Goal: Task Accomplishment & Management: Use online tool/utility

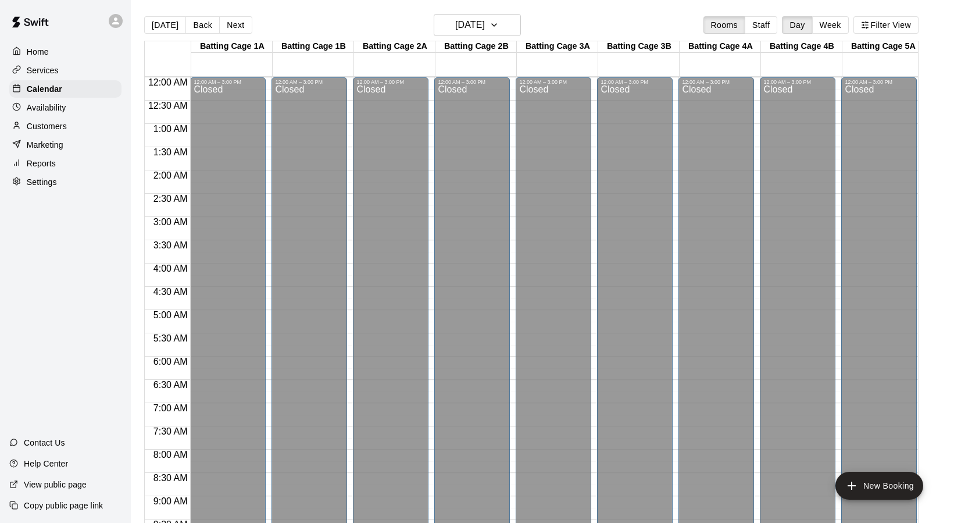
scroll to position [352, 0]
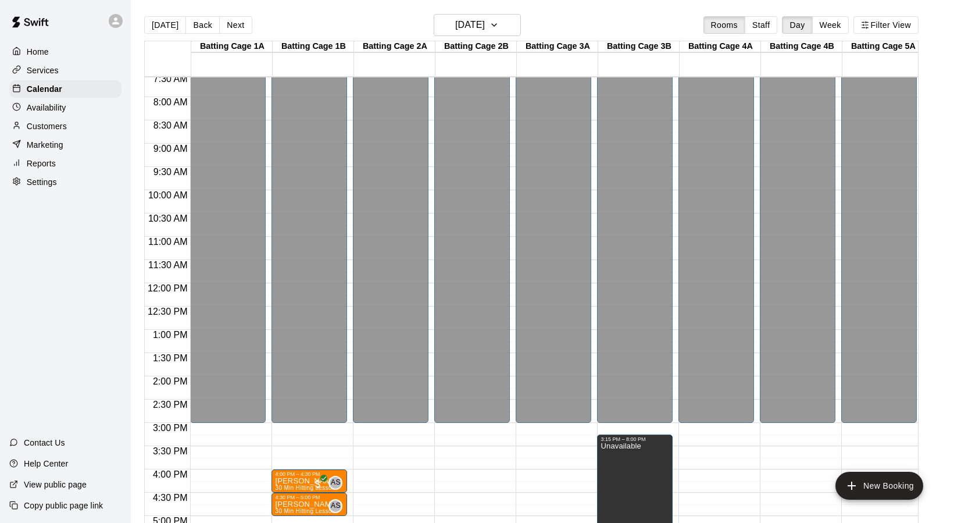
click at [38, 158] on p "Reports" at bounding box center [41, 164] width 29 height 12
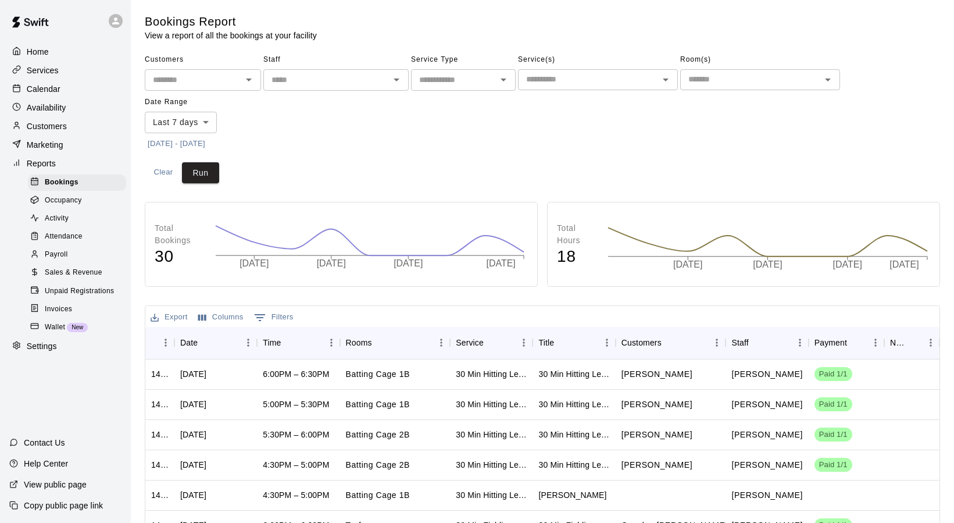
click at [215, 119] on body "Home Services Calendar Availability Customers Marketing Reports Bookings Occupa…" at bounding box center [477, 358] width 954 height 717
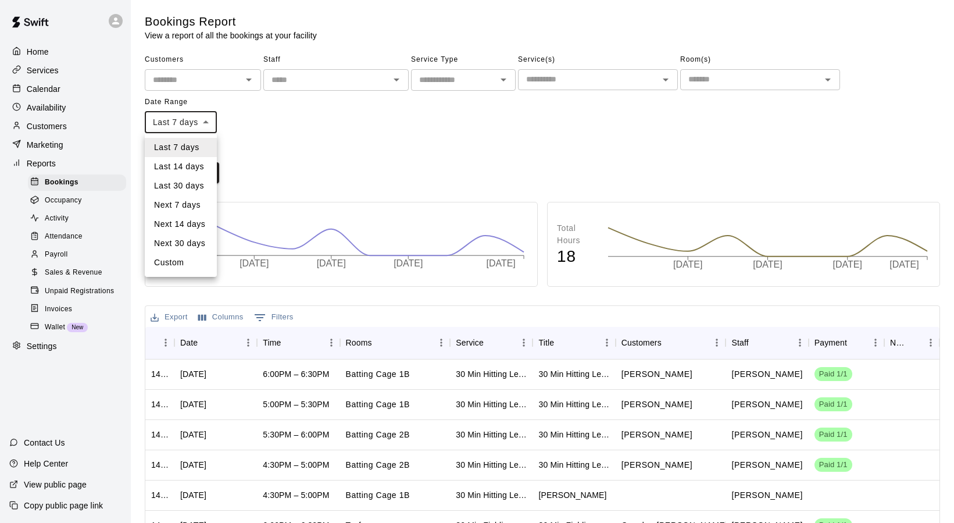
click at [174, 247] on li "Next 30 days" at bounding box center [181, 243] width 72 height 19
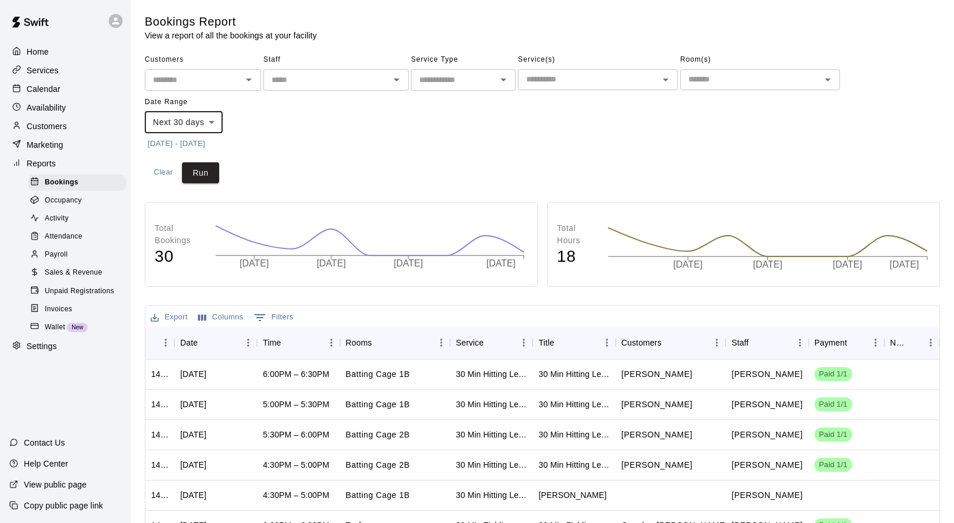
click at [219, 122] on body "Home Services Calendar Availability Customers Marketing Reports Bookings Occupa…" at bounding box center [477, 358] width 954 height 717
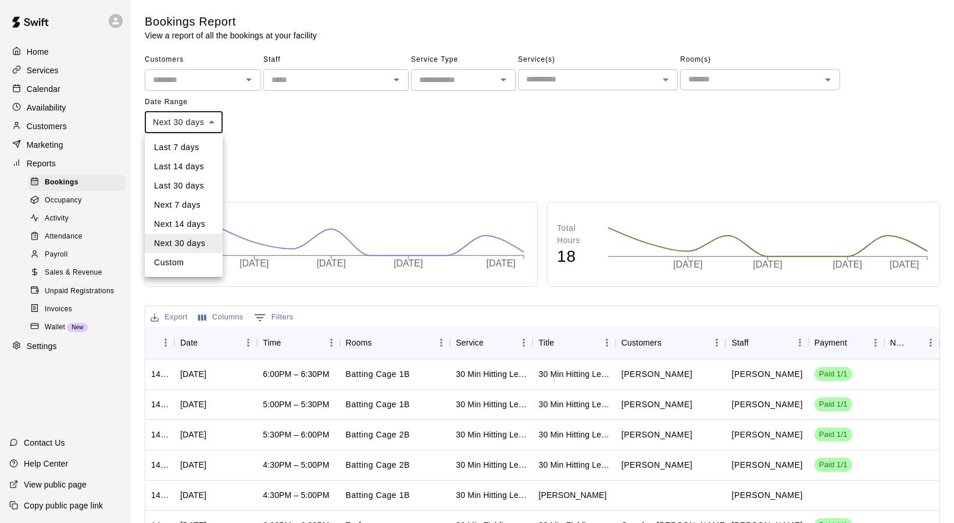
click at [187, 184] on li "Last 30 days" at bounding box center [184, 185] width 78 height 19
type input "*****"
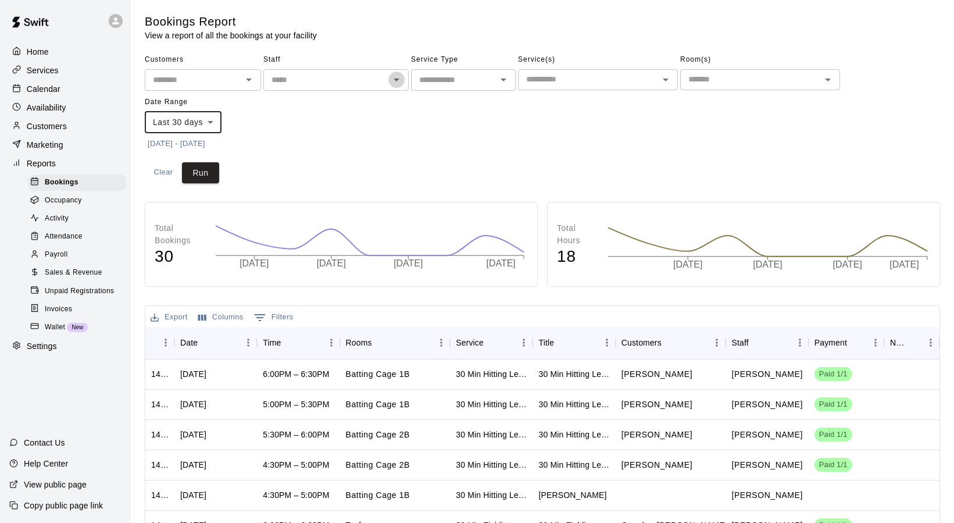
click at [397, 83] on icon "Open" at bounding box center [397, 80] width 14 height 14
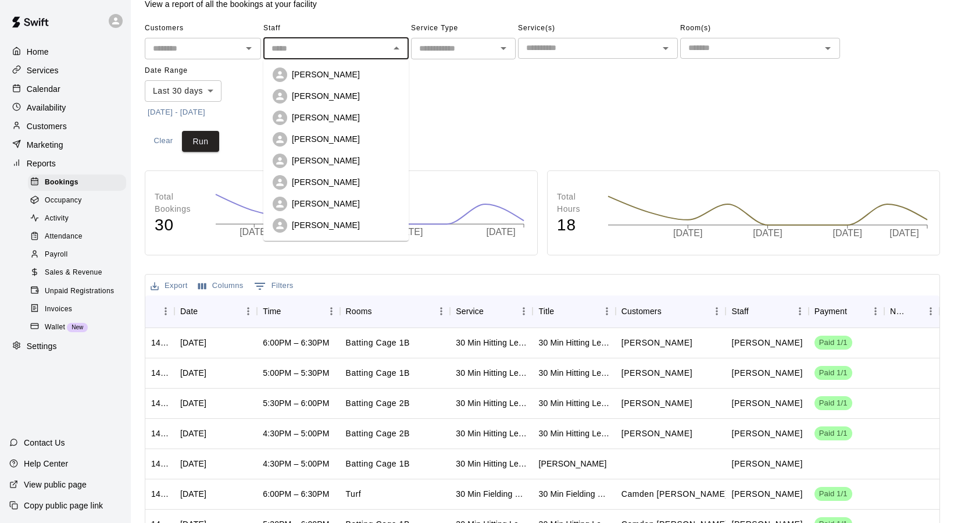
scroll to position [33, 0]
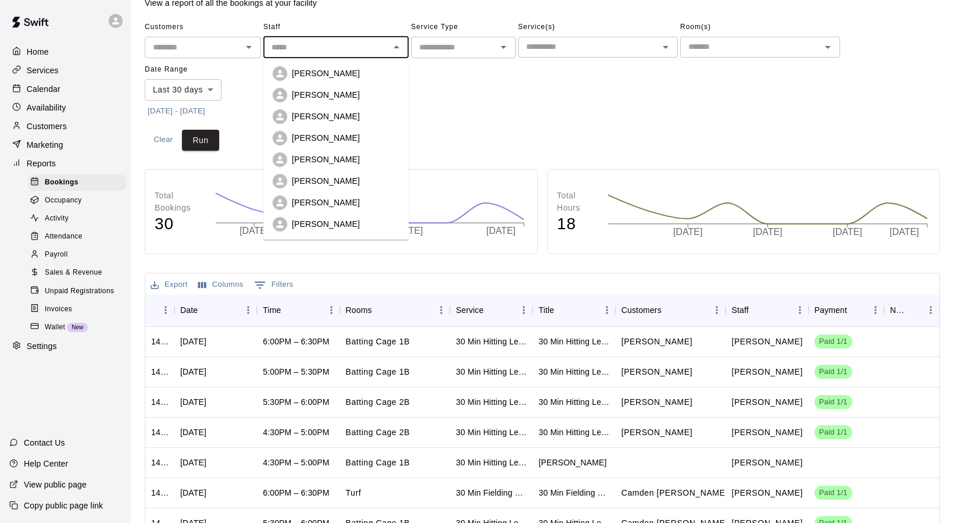
click at [303, 224] on p "[PERSON_NAME]" at bounding box center [326, 224] width 68 height 12
type input "**********"
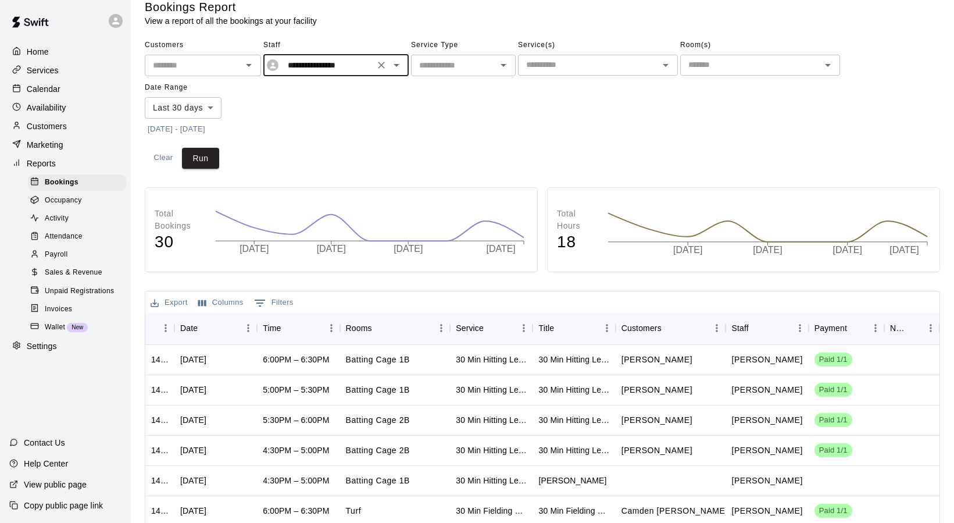
scroll to position [0, 0]
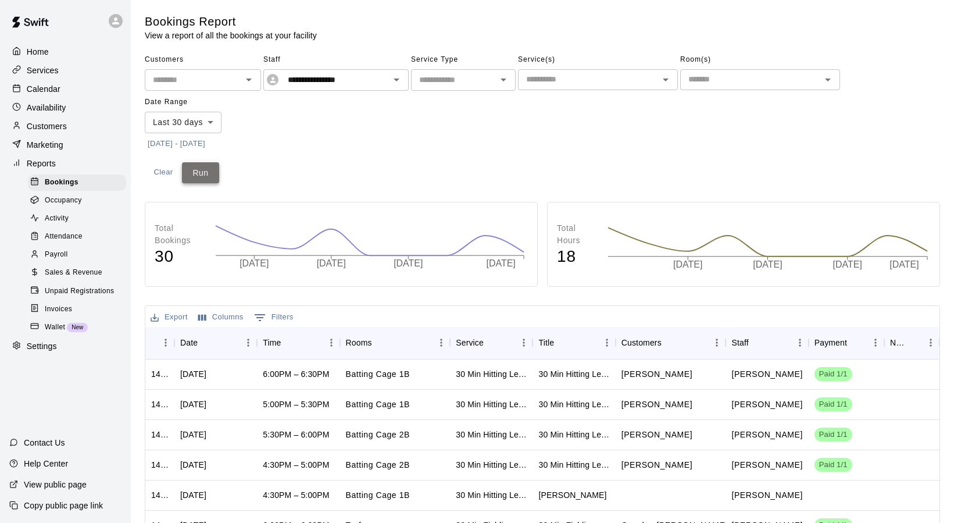
click at [203, 165] on button "Run" at bounding box center [200, 173] width 37 height 22
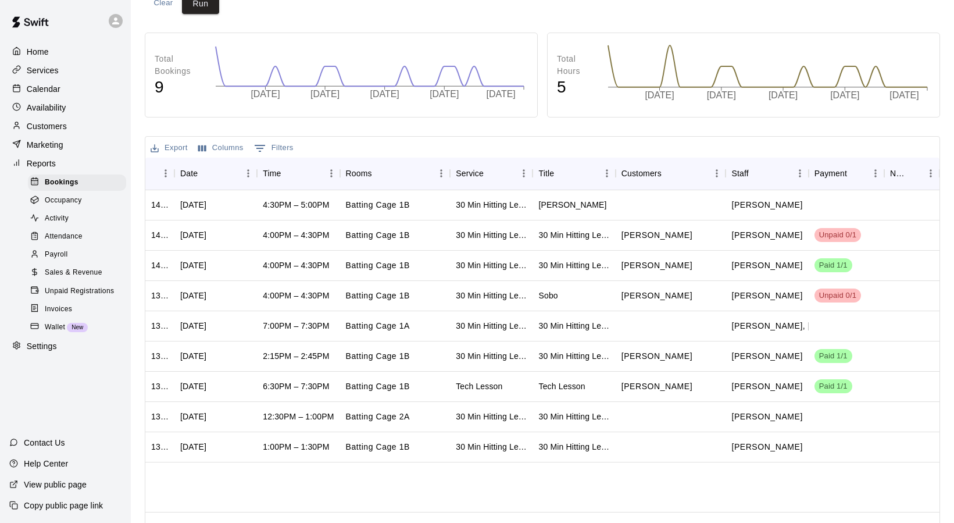
scroll to position [170, 0]
click at [186, 171] on div "Date" at bounding box center [188, 172] width 17 height 33
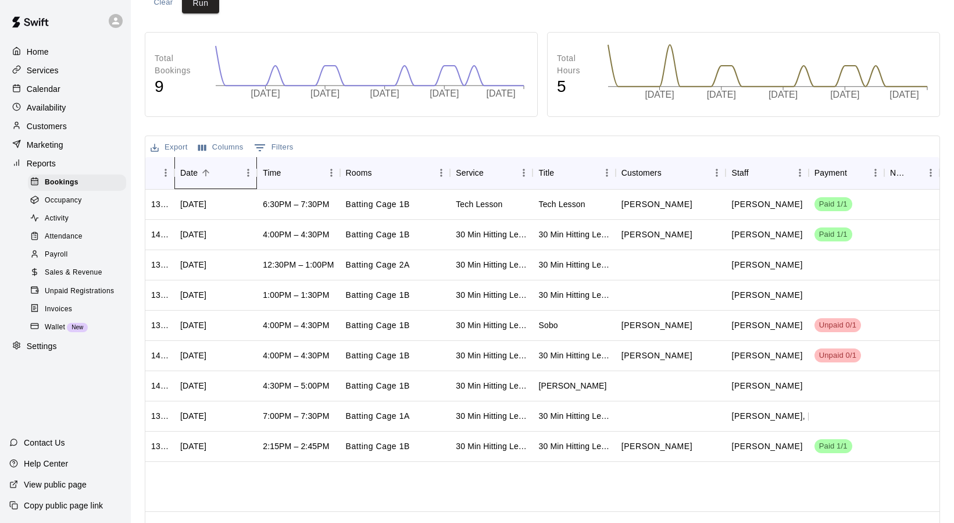
scroll to position [0, 0]
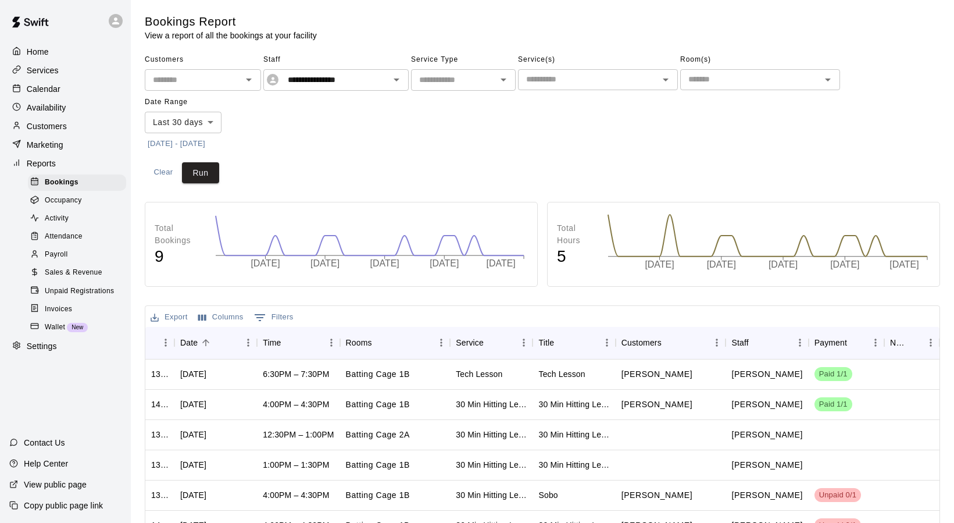
click at [52, 254] on span "Payroll" at bounding box center [56, 255] width 23 height 12
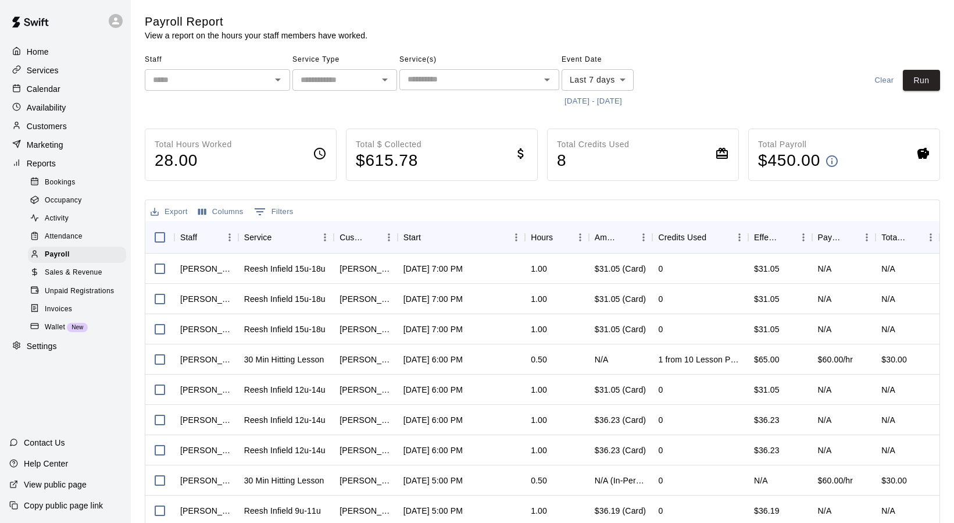
click at [276, 79] on icon "Open" at bounding box center [278, 80] width 14 height 14
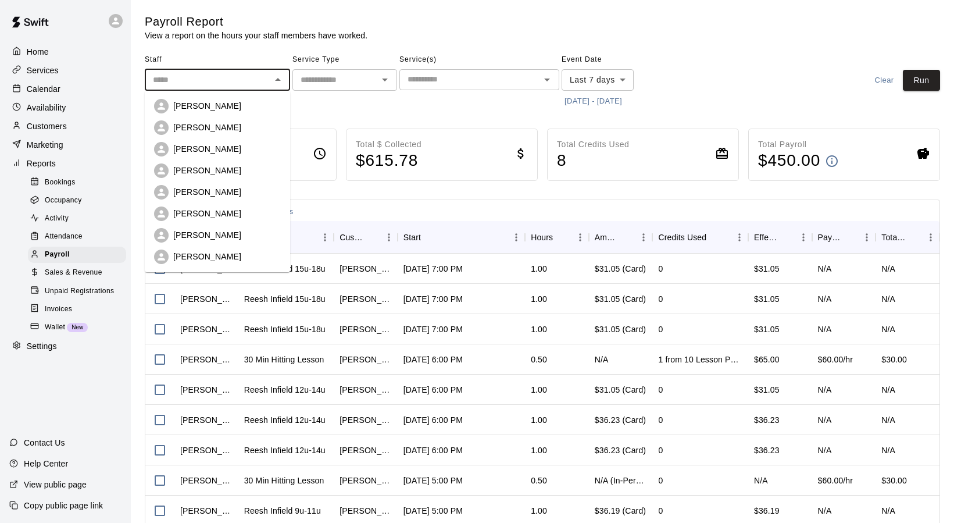
click at [204, 169] on p "[PERSON_NAME]" at bounding box center [207, 171] width 68 height 12
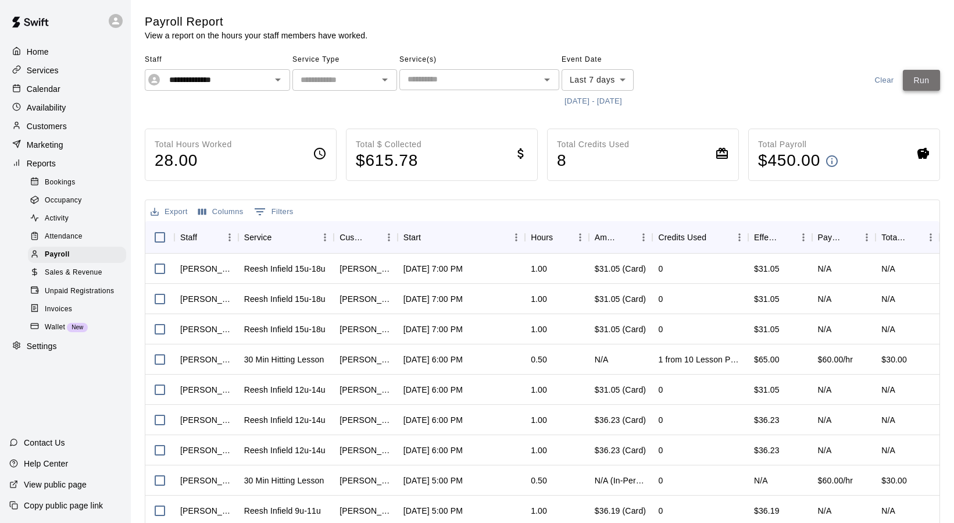
click at [919, 75] on button "Run" at bounding box center [921, 81] width 37 height 22
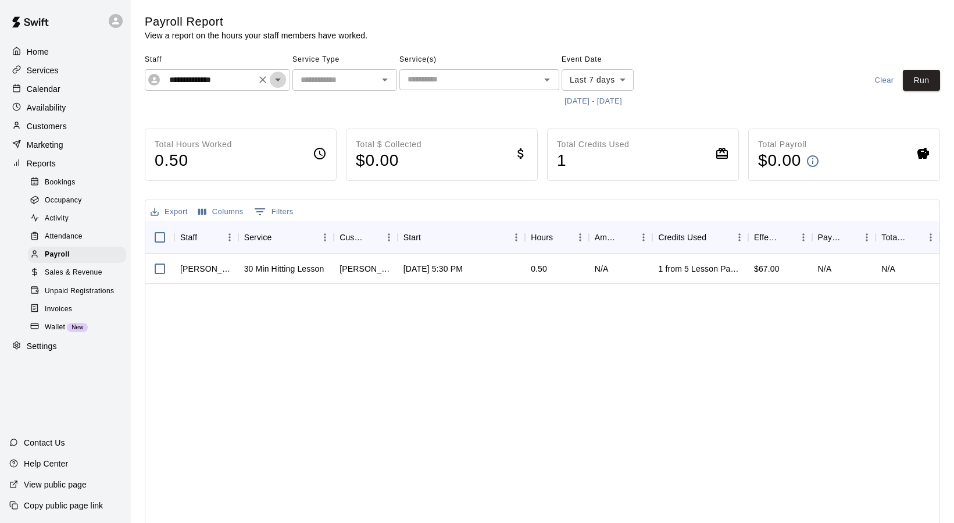
click at [277, 83] on icon "Open" at bounding box center [278, 80] width 14 height 14
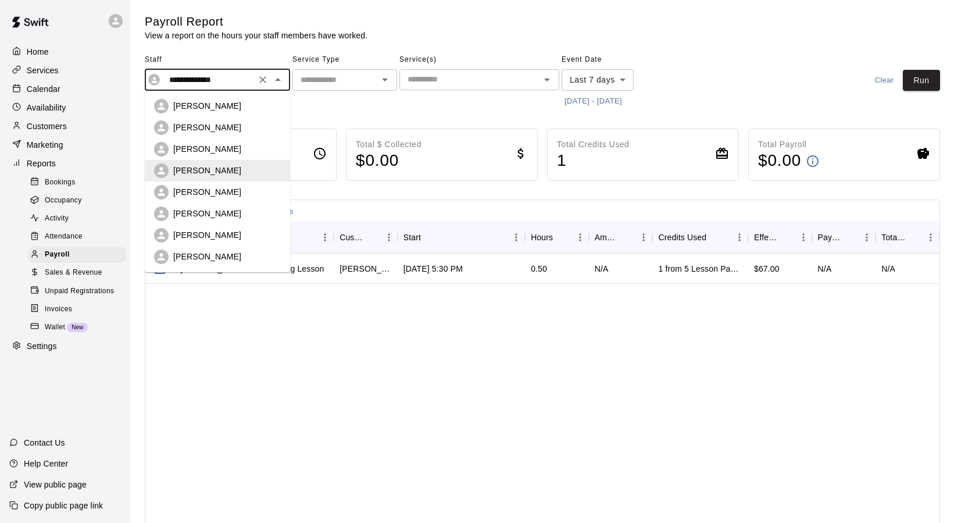
click at [216, 123] on p "[PERSON_NAME]" at bounding box center [207, 128] width 68 height 12
type input "**********"
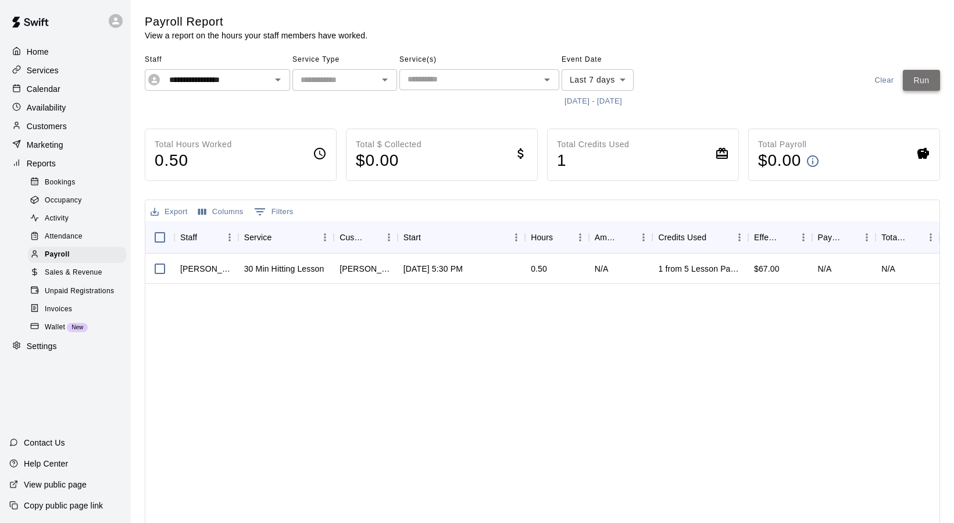
click at [910, 82] on button "Run" at bounding box center [921, 81] width 37 height 22
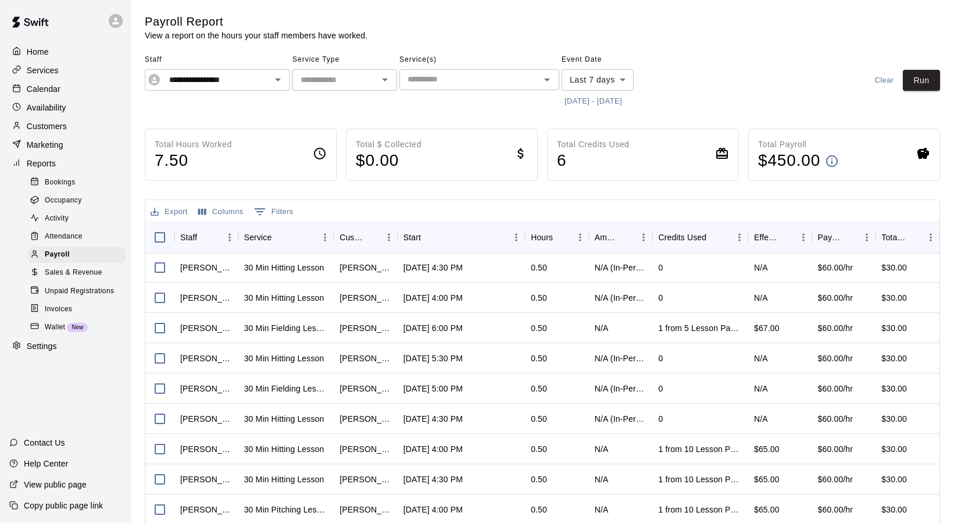
scroll to position [131, 0]
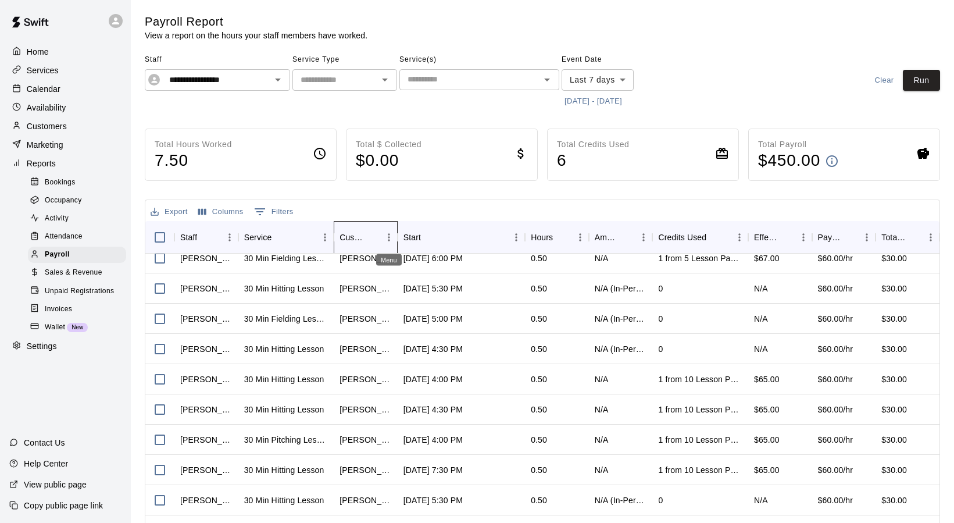
drag, startPoint x: 398, startPoint y: 237, endPoint x: 388, endPoint y: 245, distance: 13.6
click at [388, 245] on div "Customer" at bounding box center [366, 237] width 64 height 33
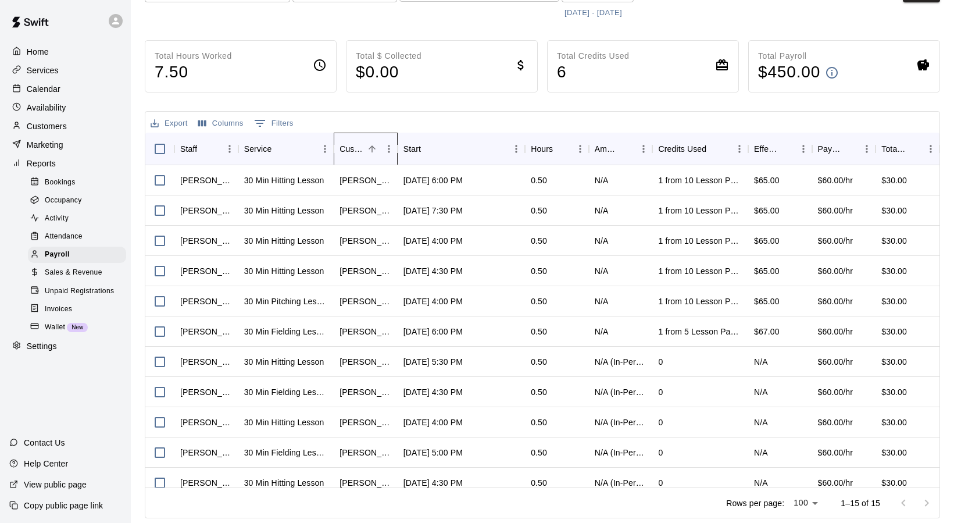
scroll to position [0, 0]
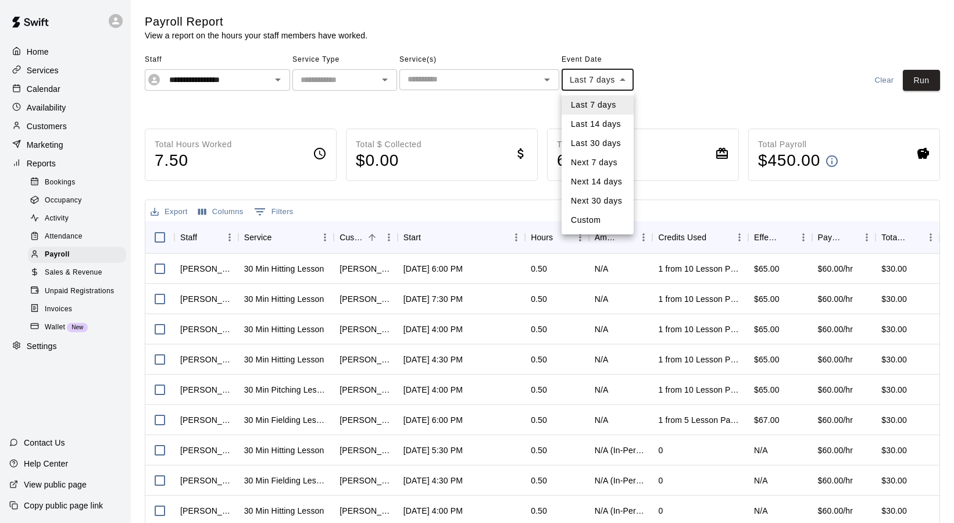
click at [626, 81] on body "**********" at bounding box center [477, 305] width 954 height 611
click at [606, 140] on li "Last 30 days" at bounding box center [598, 143] width 72 height 19
type input "*****"
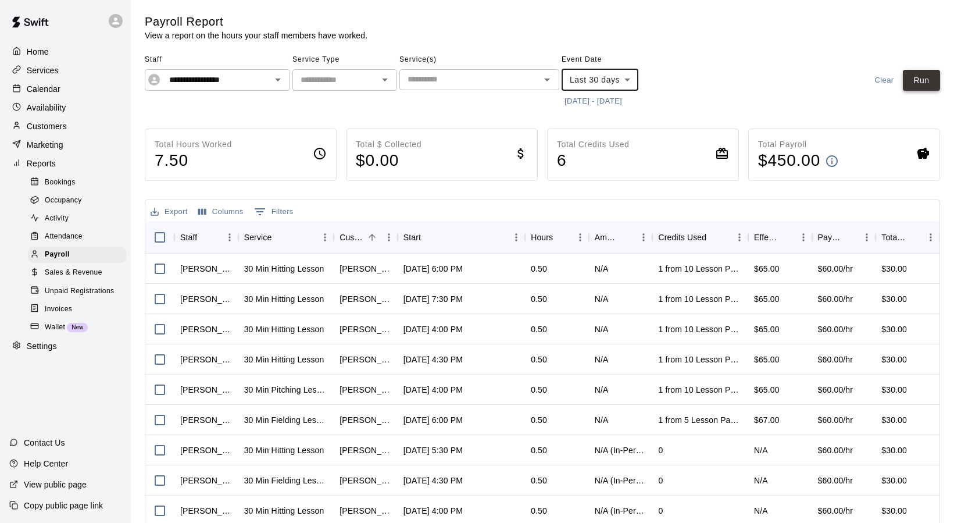
click at [918, 75] on button "Run" at bounding box center [921, 81] width 37 height 22
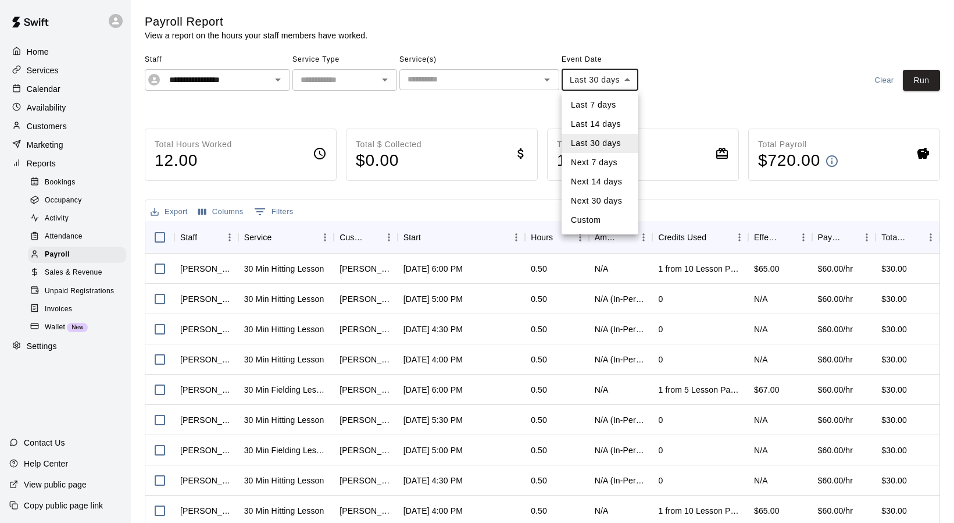
click at [630, 84] on body "**********" at bounding box center [477, 305] width 954 height 611
click at [673, 82] on div at bounding box center [477, 261] width 954 height 523
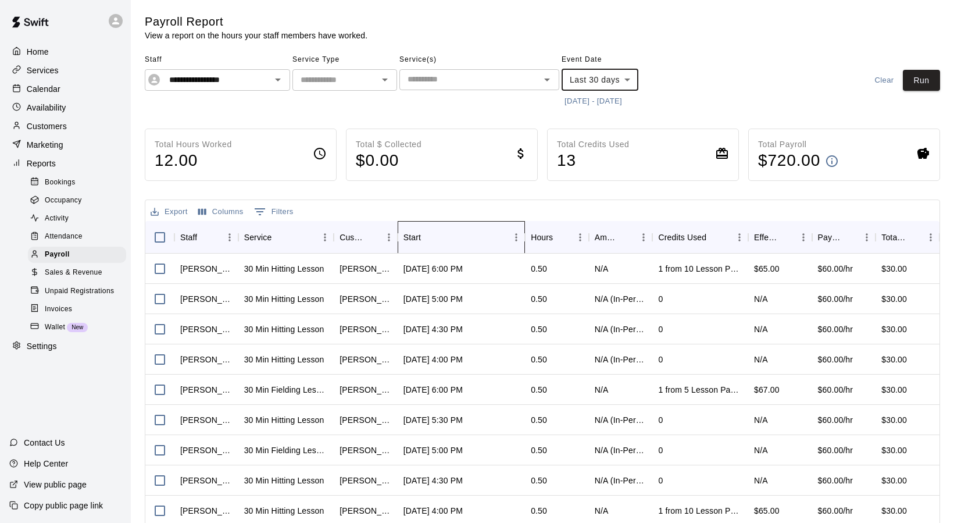
click at [410, 241] on div "Start" at bounding box center [412, 237] width 17 height 33
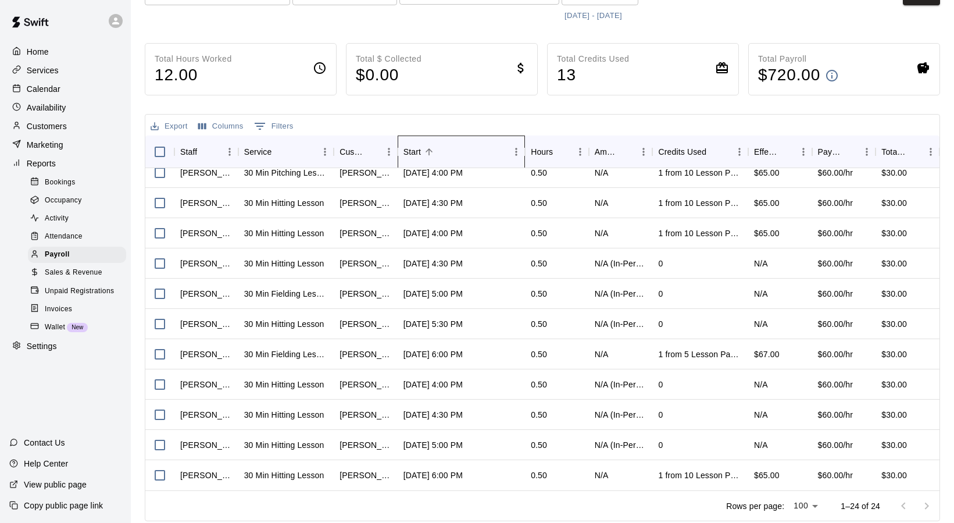
scroll to position [88, 0]
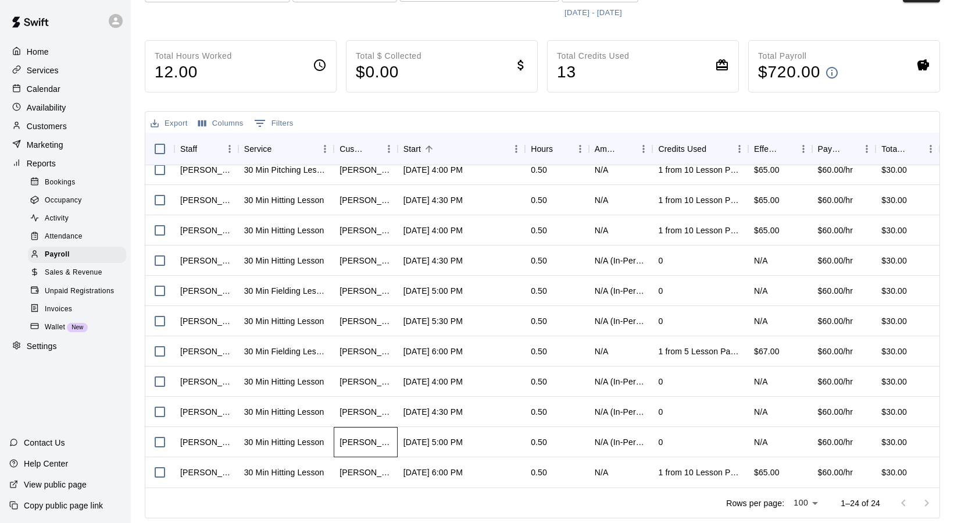
click at [375, 443] on div "[PERSON_NAME]" at bounding box center [366, 442] width 52 height 12
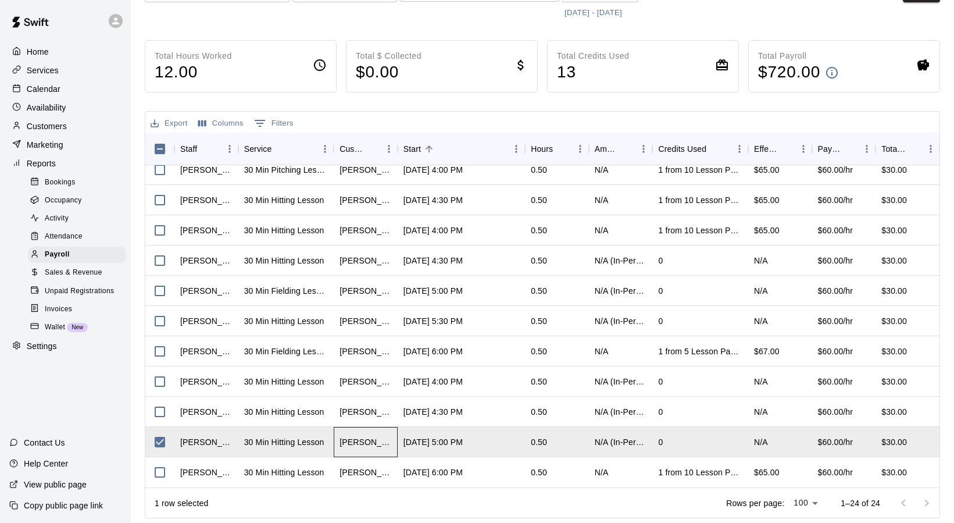
click at [393, 447] on div "[PERSON_NAME]" at bounding box center [366, 442] width 64 height 30
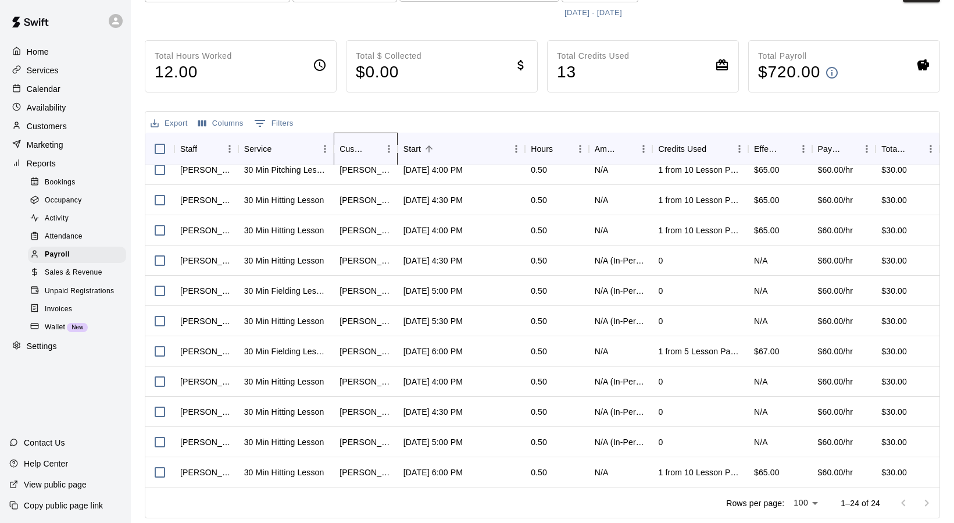
drag, startPoint x: 399, startPoint y: 149, endPoint x: 445, endPoint y: 147, distance: 46.6
click at [445, 147] on div "Staff Service Customer Start Hours Amount Paid Credits Used Effective Price Pay…" at bounding box center [542, 149] width 794 height 33
drag, startPoint x: 397, startPoint y: 144, endPoint x: 404, endPoint y: 144, distance: 7.0
click at [404, 144] on icon "Customer" at bounding box center [398, 149] width 14 height 14
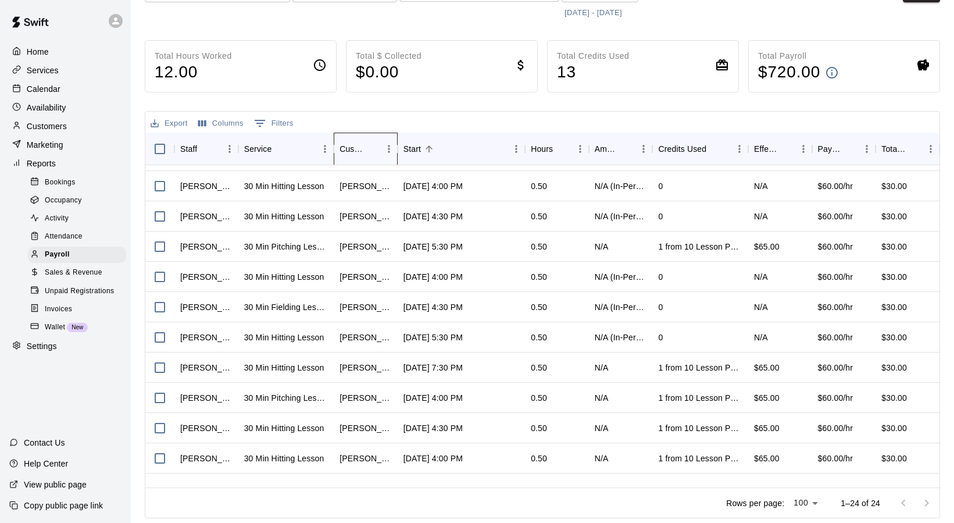
scroll to position [0, 0]
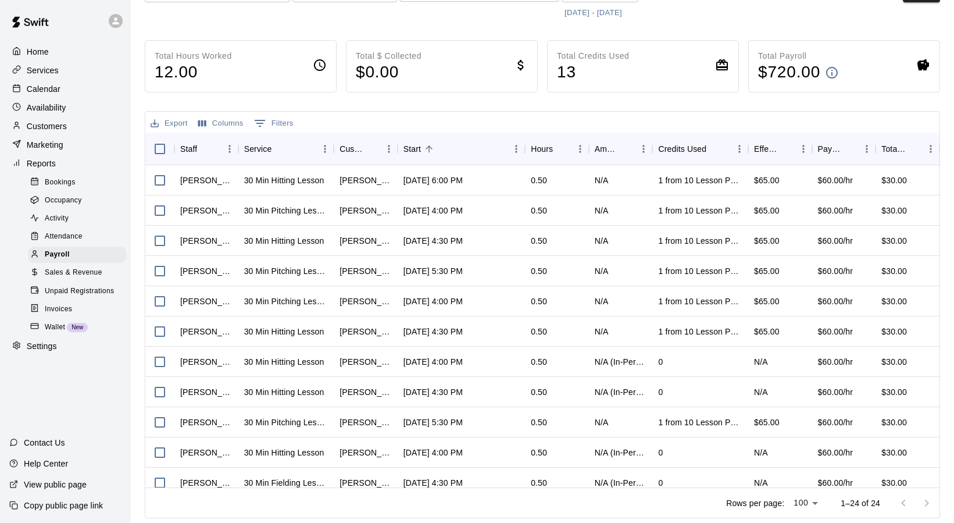
click at [832, 72] on icon at bounding box center [832, 73] width 14 height 14
click at [851, 71] on div "Total Payroll $ 720.00" at bounding box center [844, 66] width 192 height 52
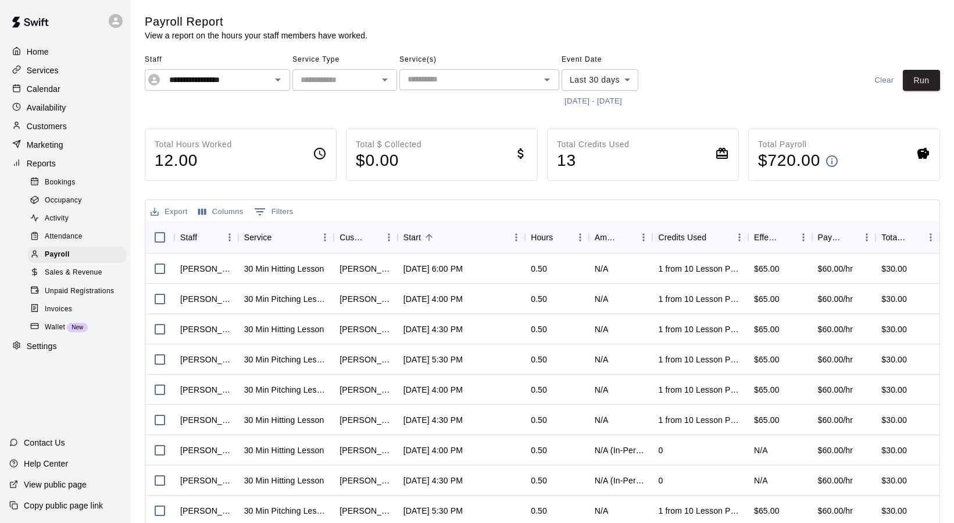
click at [589, 99] on button "[DATE] - [DATE]" at bounding box center [593, 101] width 63 height 18
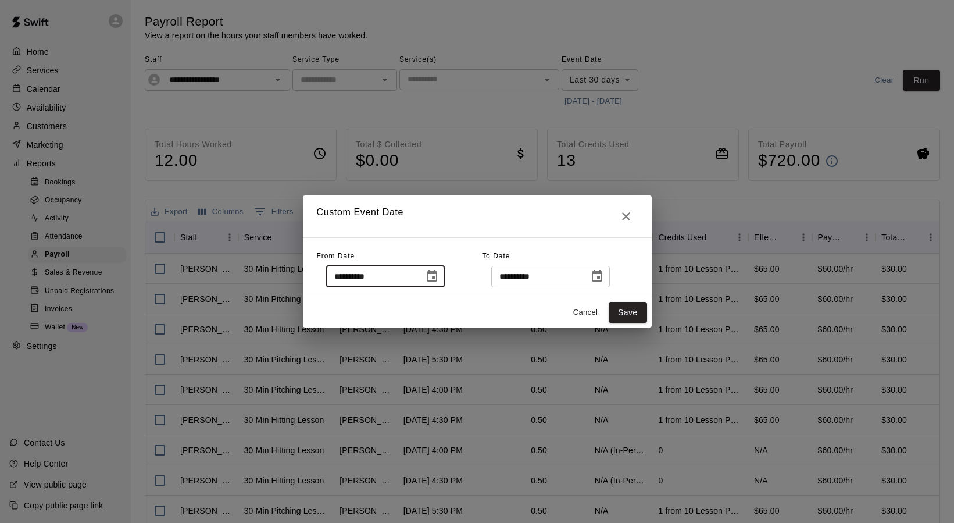
drag, startPoint x: 375, startPoint y: 276, endPoint x: 306, endPoint y: 276, distance: 68.6
click at [326, 276] on input "**********" at bounding box center [371, 277] width 90 height 22
type input "**********"
click at [619, 311] on button "Save" at bounding box center [628, 313] width 38 height 22
type input "******"
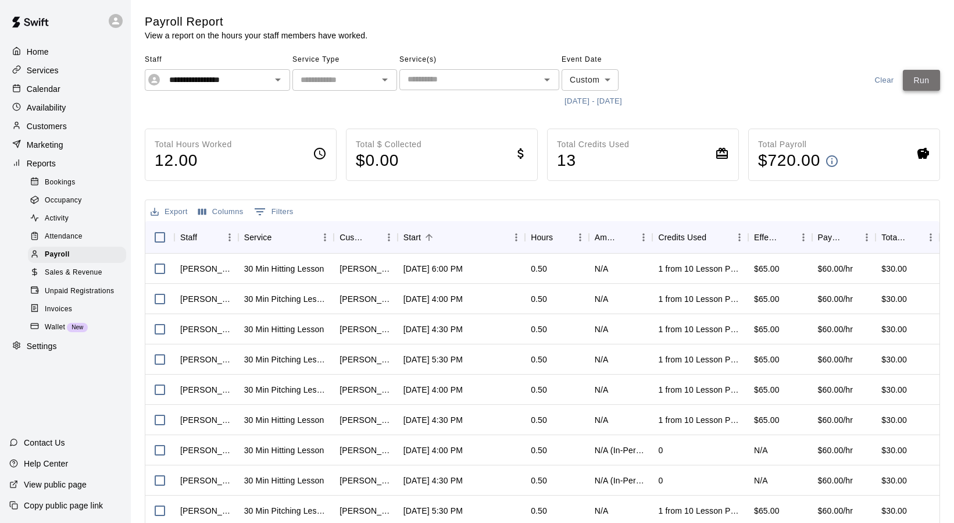
click at [923, 83] on button "Run" at bounding box center [921, 81] width 37 height 22
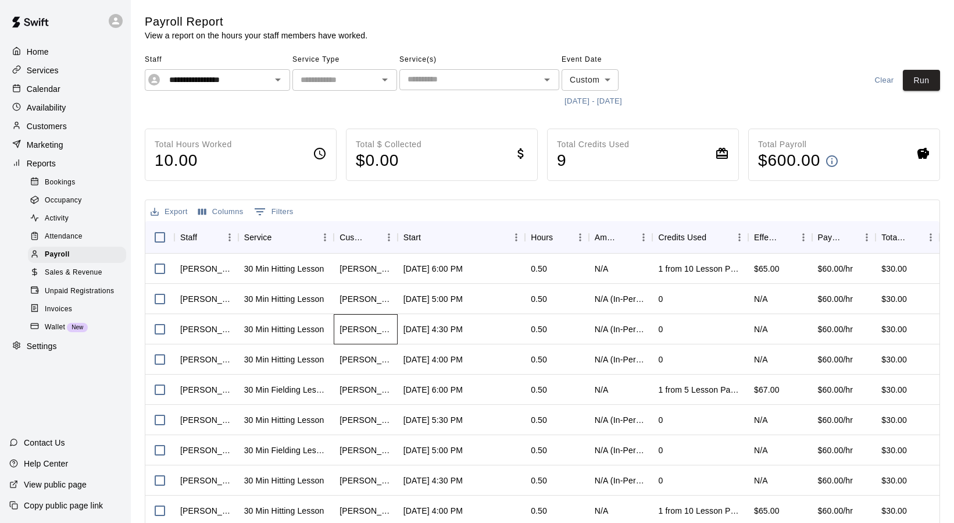
click at [356, 325] on div "[PERSON_NAME]" at bounding box center [366, 329] width 52 height 12
click at [40, 124] on p "Customers" at bounding box center [47, 126] width 40 height 12
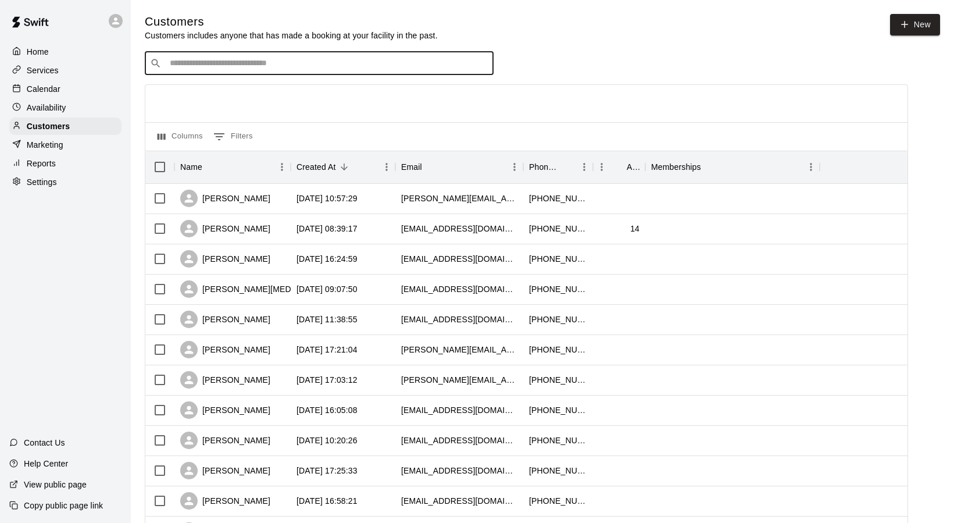
click at [215, 62] on input "Search customers by name or email" at bounding box center [327, 64] width 322 height 12
type input "*****"
click at [187, 67] on input "*****" at bounding box center [318, 64] width 305 height 12
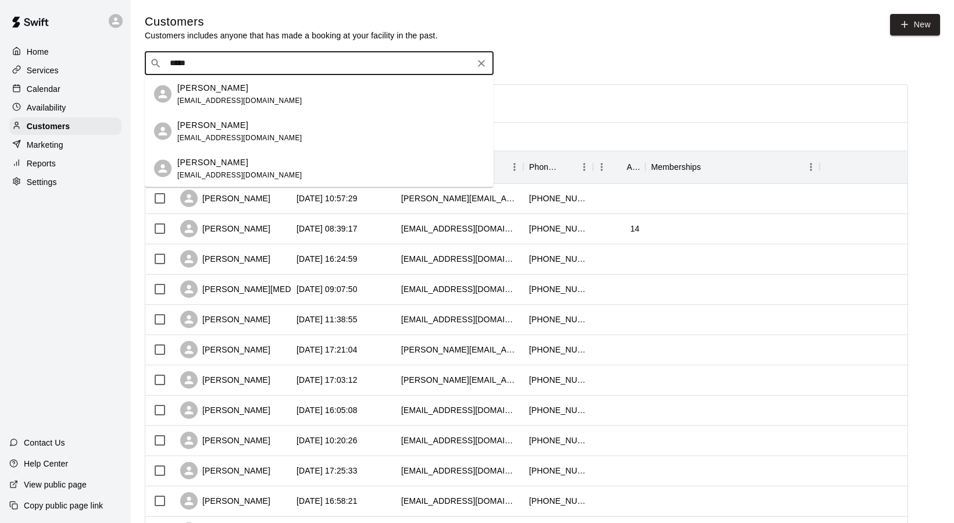
click at [184, 94] on p "[PERSON_NAME]" at bounding box center [212, 87] width 71 height 12
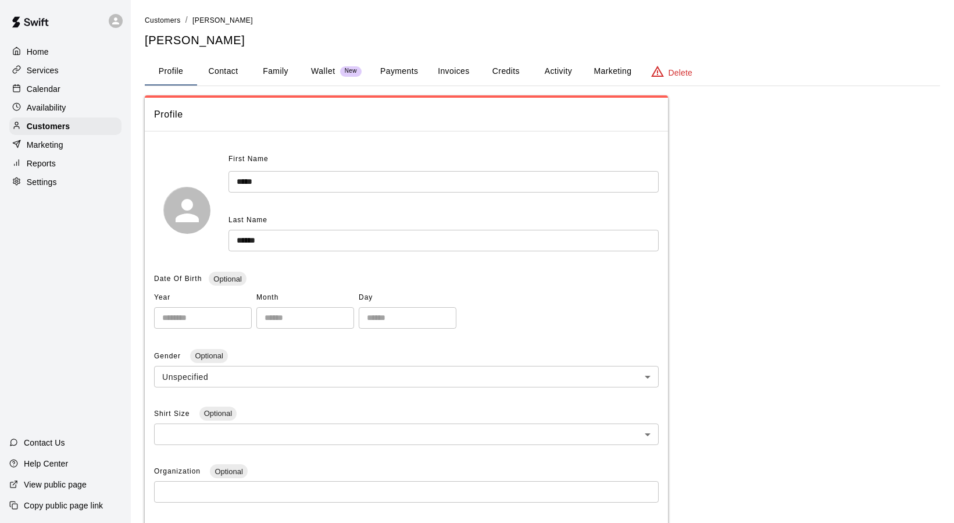
click at [570, 65] on button "Activity" at bounding box center [558, 72] width 52 height 28
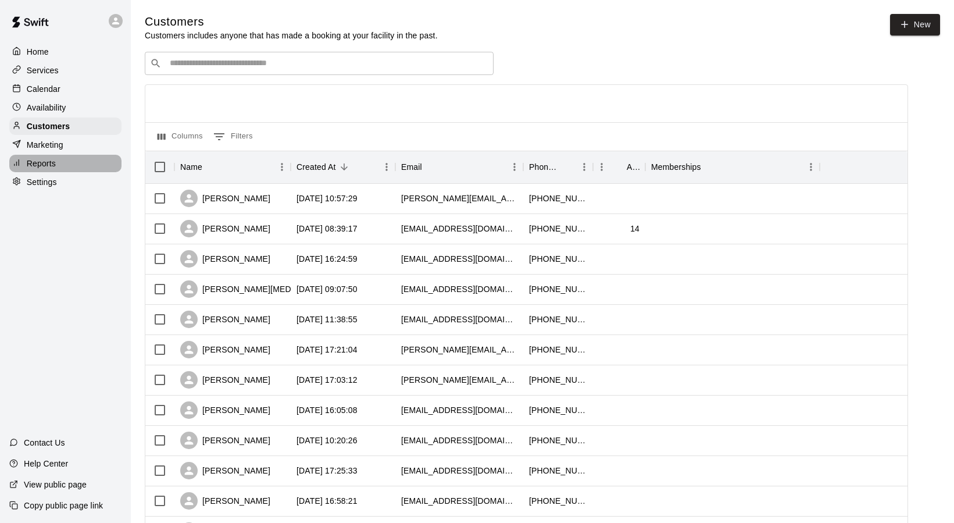
click at [45, 160] on p "Reports" at bounding box center [41, 164] width 29 height 12
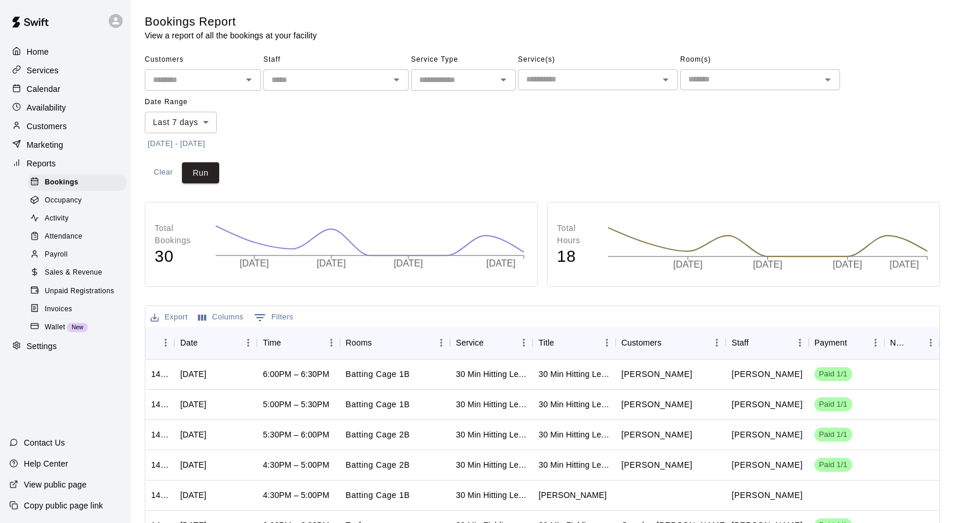
click at [47, 253] on span "Payroll" at bounding box center [56, 255] width 23 height 12
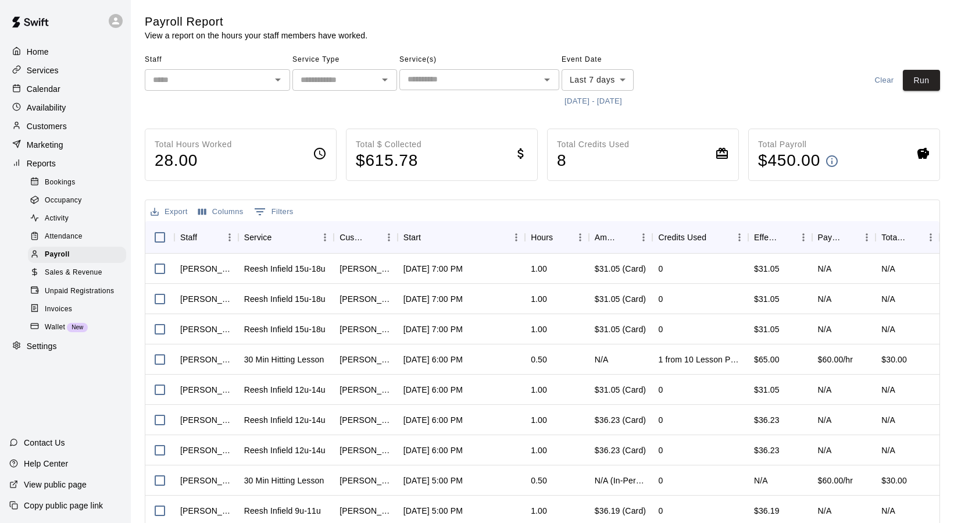
click at [598, 101] on button "[DATE] - [DATE]" at bounding box center [593, 101] width 63 height 18
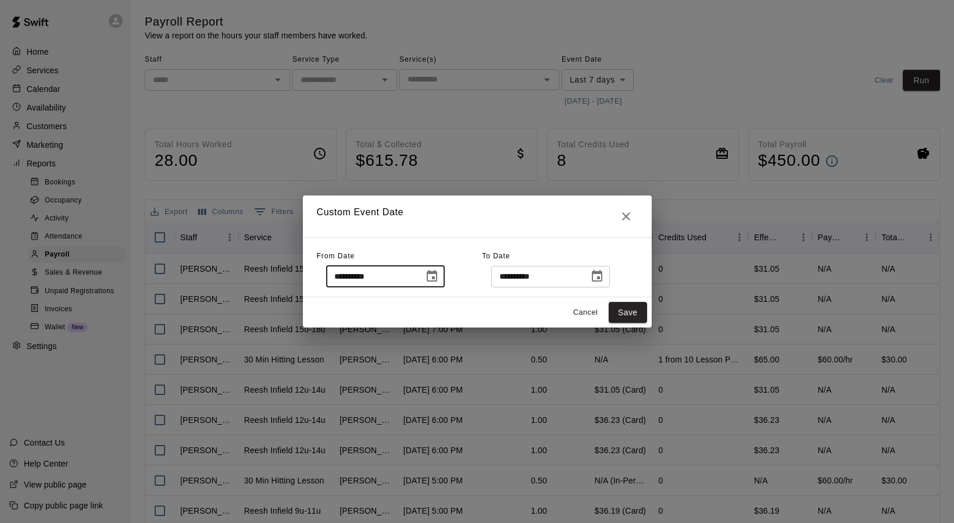
click at [356, 276] on input "**********" at bounding box center [371, 277] width 90 height 22
type input "**********"
click at [618, 308] on button "Save" at bounding box center [628, 313] width 38 height 22
type input "******"
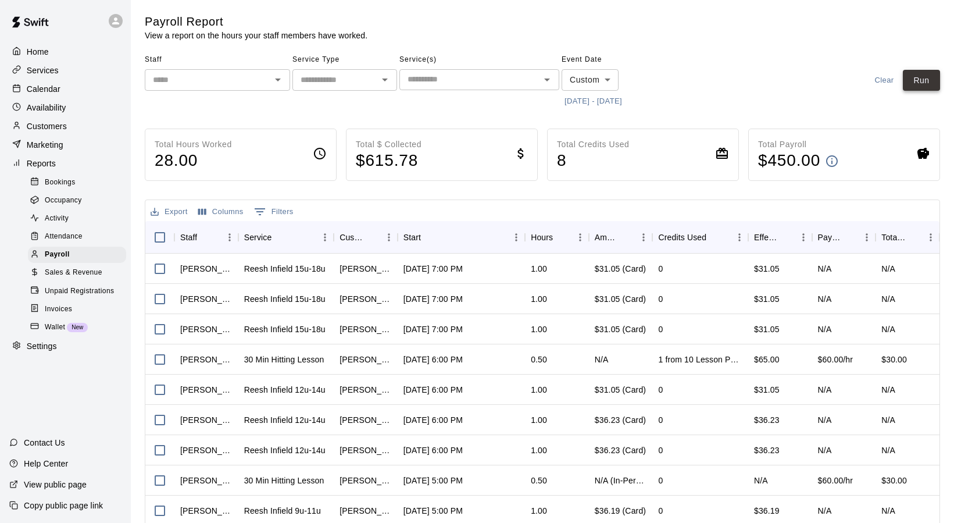
click at [925, 80] on button "Run" at bounding box center [921, 81] width 37 height 22
click at [276, 81] on icon "Open" at bounding box center [278, 80] width 14 height 14
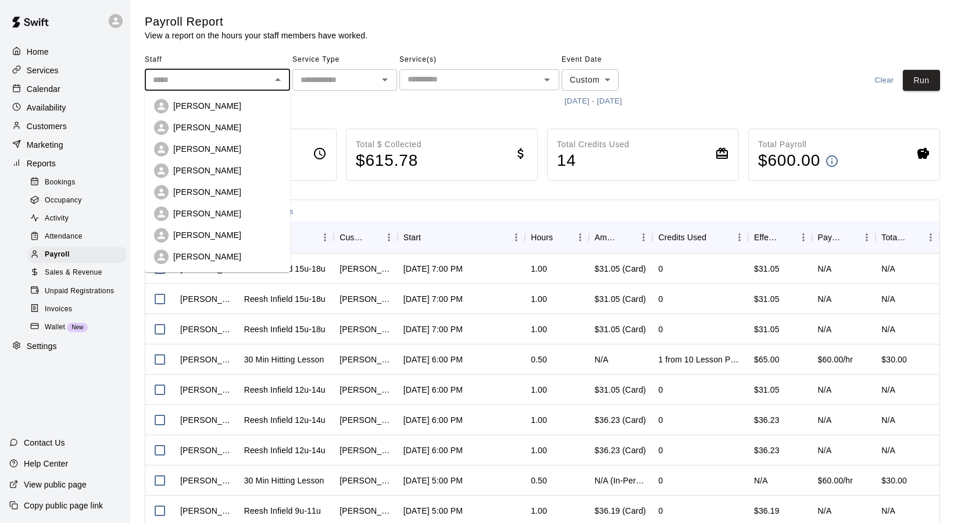
click at [194, 210] on p "[PERSON_NAME]" at bounding box center [207, 214] width 68 height 12
type input "**********"
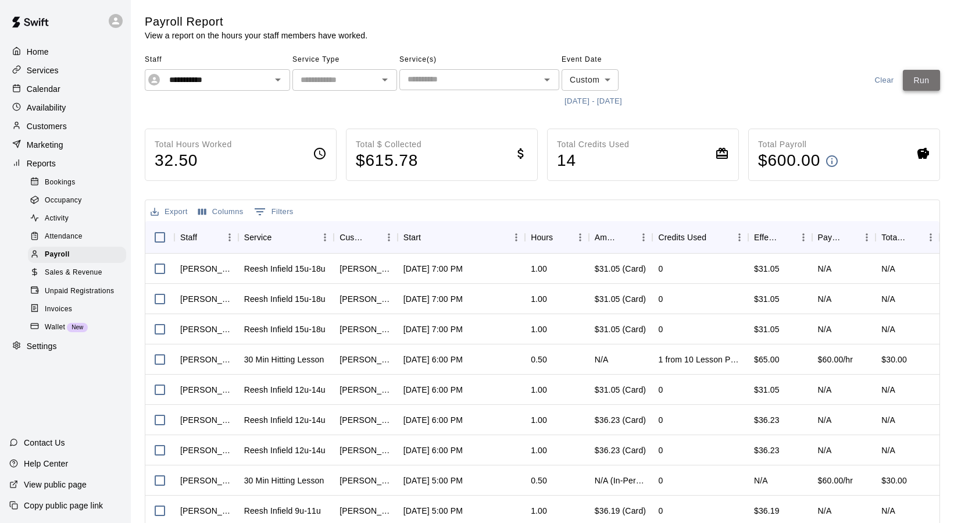
click at [920, 84] on button "Run" at bounding box center [921, 81] width 37 height 22
click at [383, 82] on icon "Open" at bounding box center [385, 80] width 14 height 14
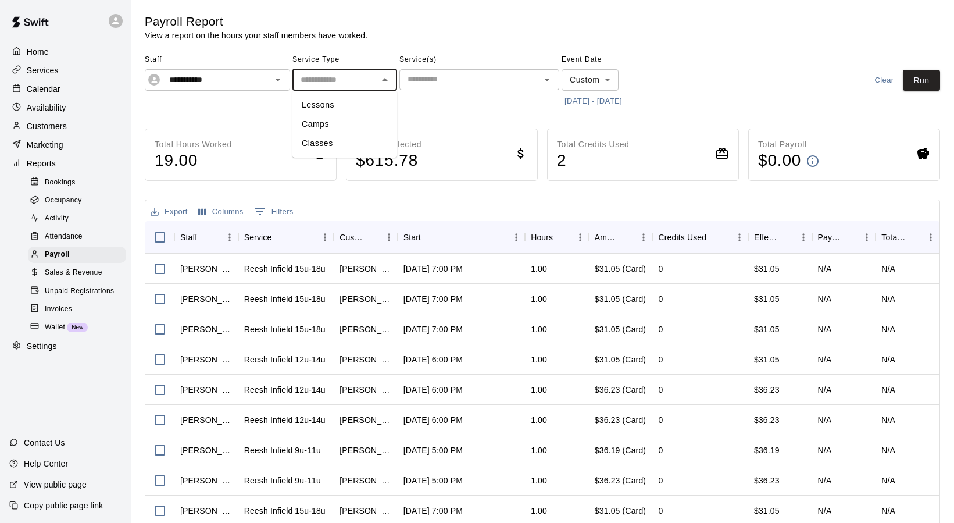
click at [327, 139] on li "Classes" at bounding box center [345, 143] width 105 height 19
type input "*******"
click at [924, 84] on button "Run" at bounding box center [921, 81] width 37 height 22
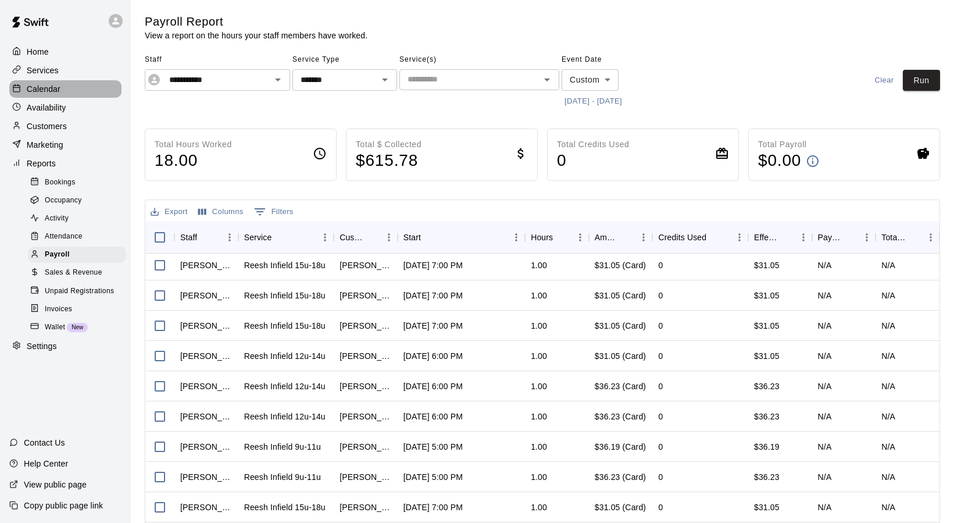
click at [47, 88] on p "Calendar" at bounding box center [44, 89] width 34 height 12
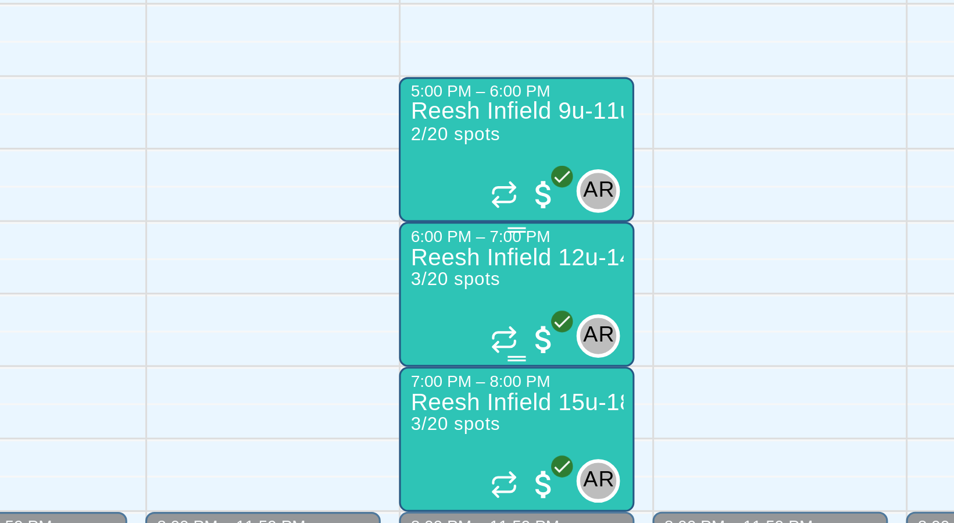
scroll to position [564, 455]
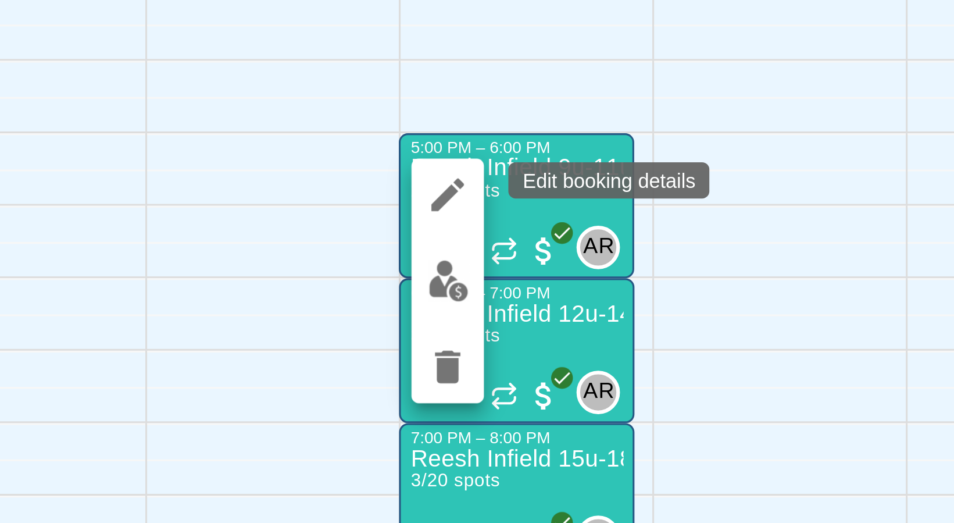
click at [565, 329] on icon "edit" at bounding box center [565, 324] width 14 height 14
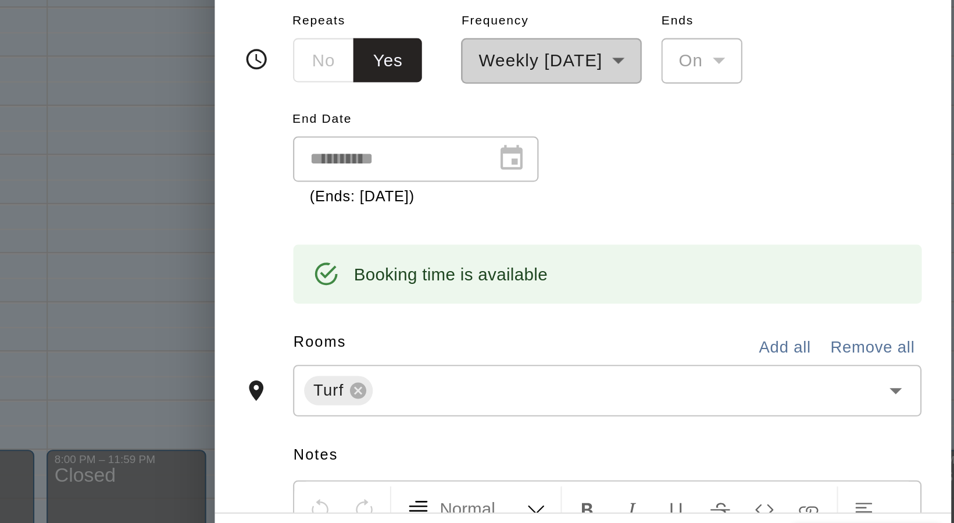
scroll to position [0, 0]
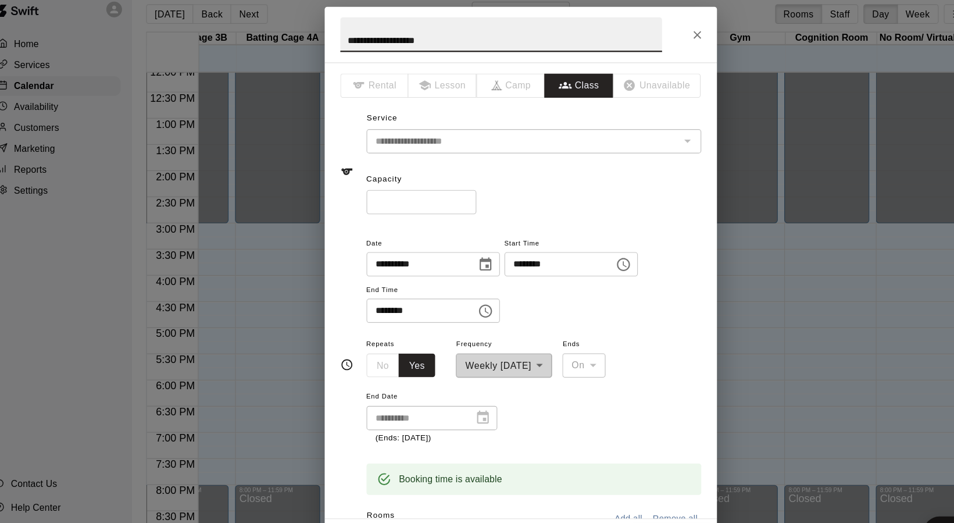
click at [632, 42] on icon "Close" at bounding box center [634, 43] width 7 height 7
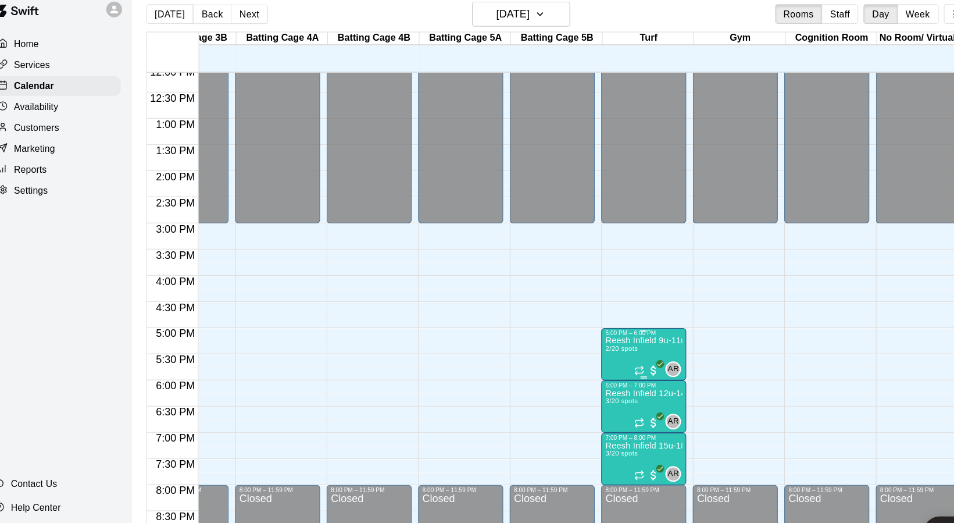
click at [562, 351] on img "edit" at bounding box center [564, 351] width 13 height 13
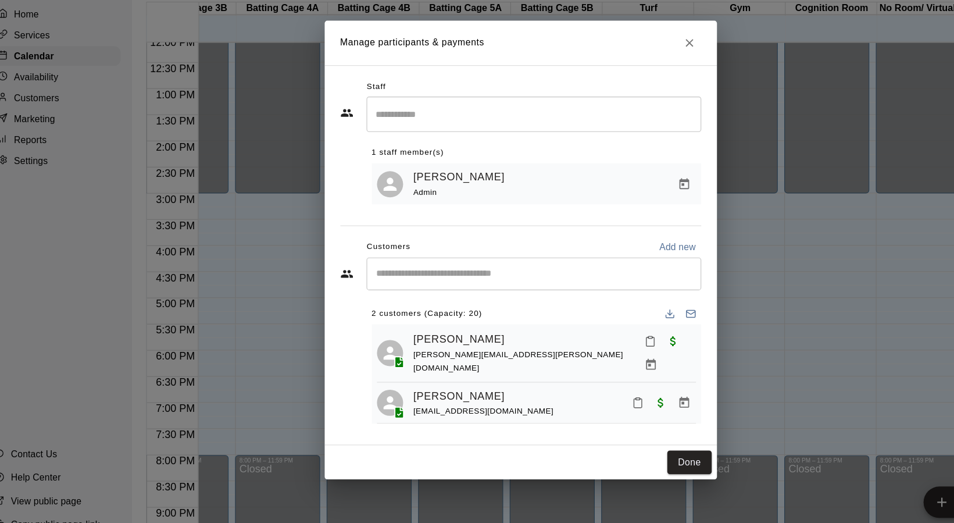
click at [628, 77] on icon "Close" at bounding box center [628, 78] width 12 height 12
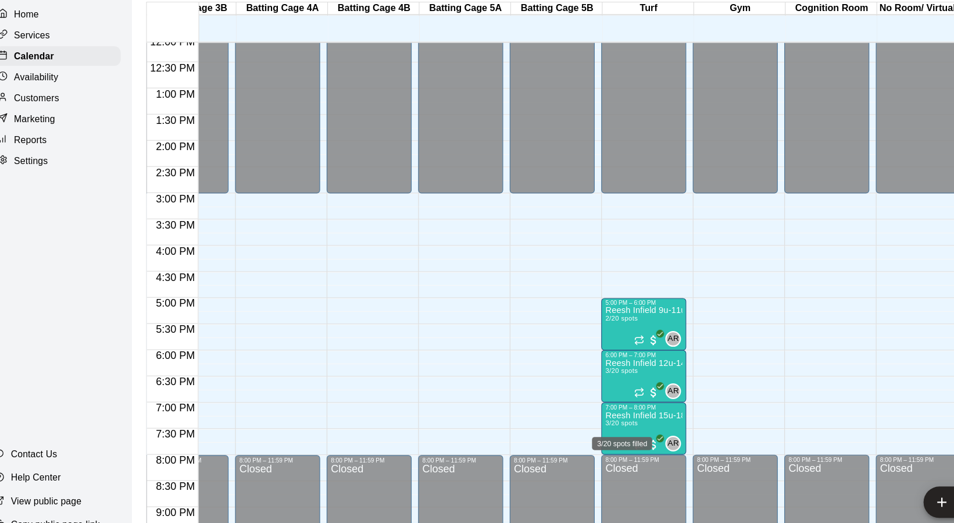
click at [569, 421] on div "3/20 spots filled" at bounding box center [568, 430] width 56 height 21
click at [552, 460] on img "edit" at bounding box center [551, 458] width 13 height 13
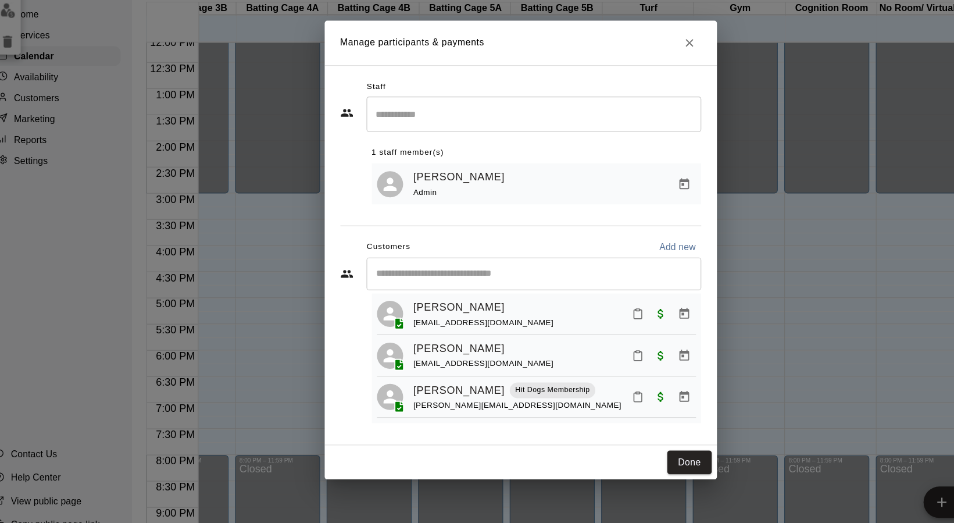
scroll to position [29, 0]
click at [627, 77] on icon "Close" at bounding box center [627, 77] width 7 height 7
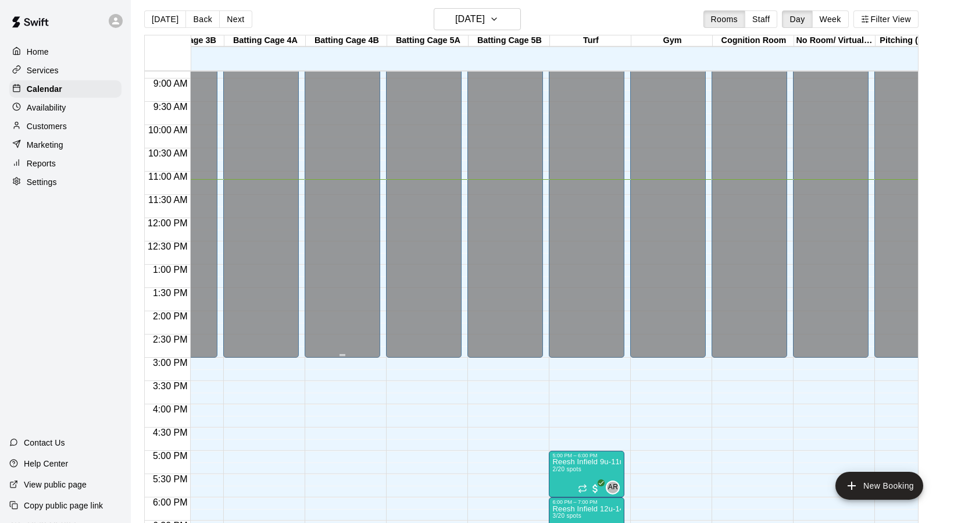
scroll to position [444, 455]
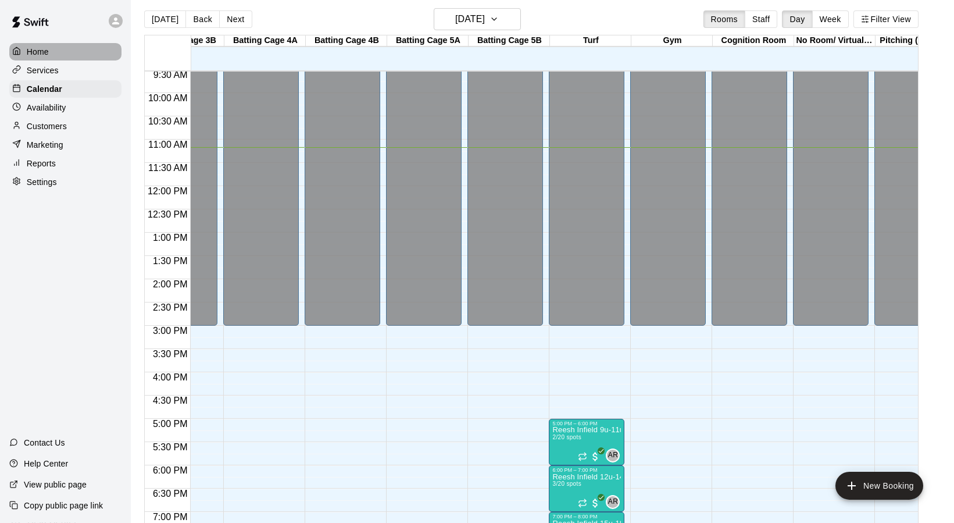
click at [35, 51] on p "Home" at bounding box center [38, 52] width 22 height 12
